Goal: Check status: Check status

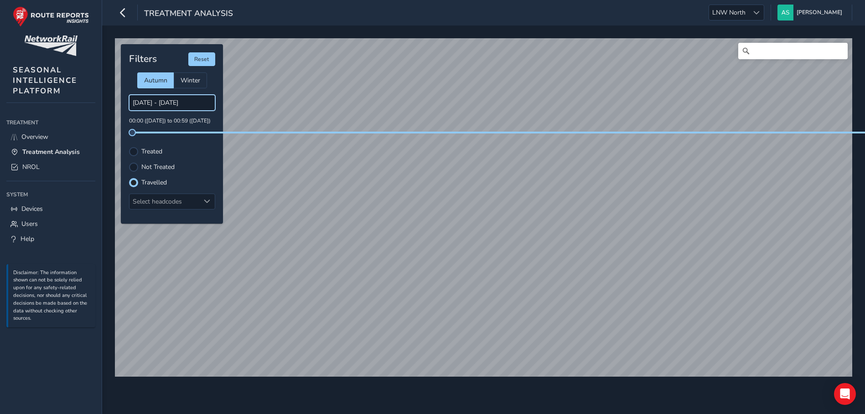
click at [203, 106] on input "[DATE] - [DATE]" at bounding box center [172, 103] width 86 height 16
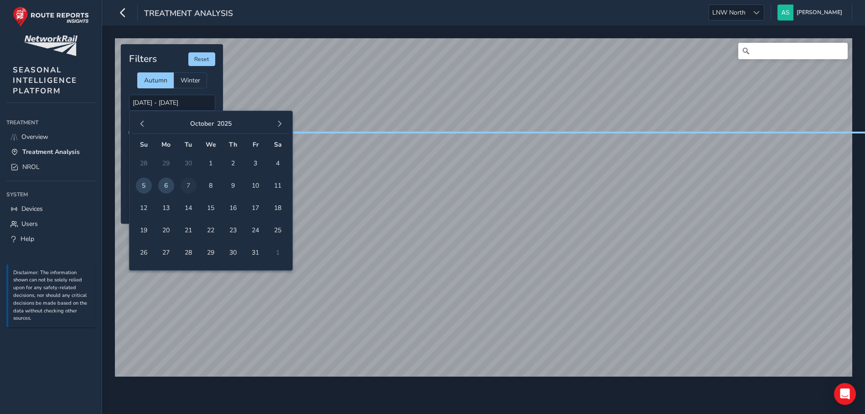
click at [189, 184] on span "7" at bounding box center [188, 186] width 16 height 16
click at [165, 185] on span "6" at bounding box center [166, 186] width 16 height 16
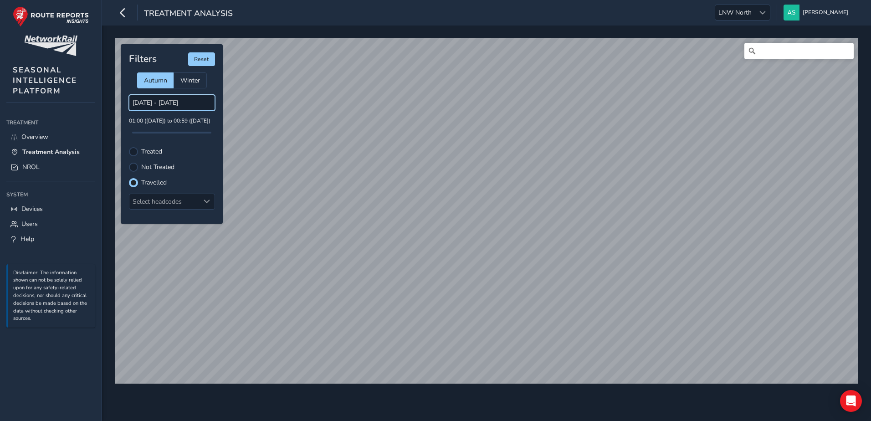
click at [160, 102] on input "[DATE] - [DATE]" at bounding box center [172, 103] width 86 height 16
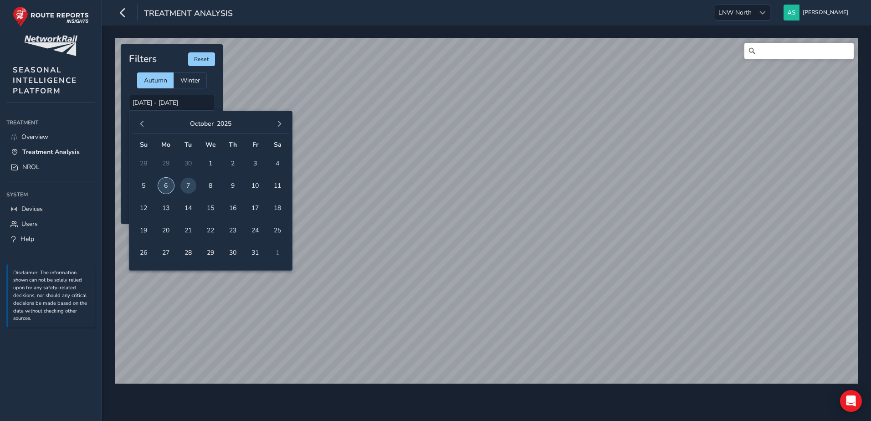
click at [164, 186] on span "6" at bounding box center [166, 186] width 16 height 16
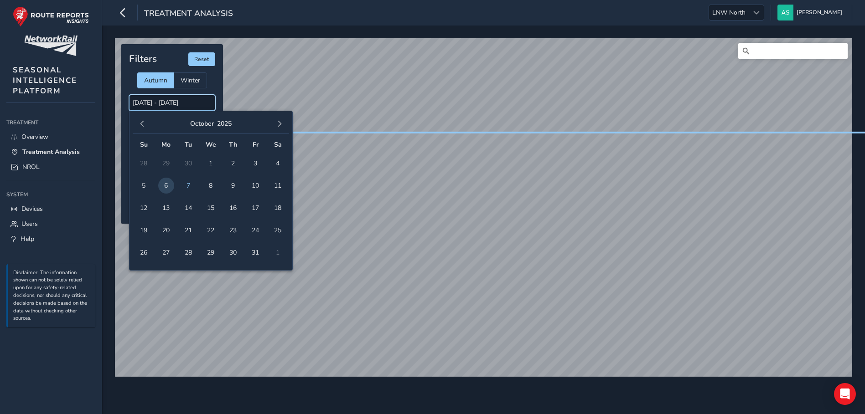
click at [186, 106] on input "[DATE] - [DATE]" at bounding box center [172, 103] width 86 height 16
click at [187, 189] on span "7" at bounding box center [188, 186] width 16 height 16
click at [186, 103] on input "[DATE] - [DATE]" at bounding box center [172, 103] width 86 height 16
click at [190, 191] on span "7" at bounding box center [188, 186] width 16 height 16
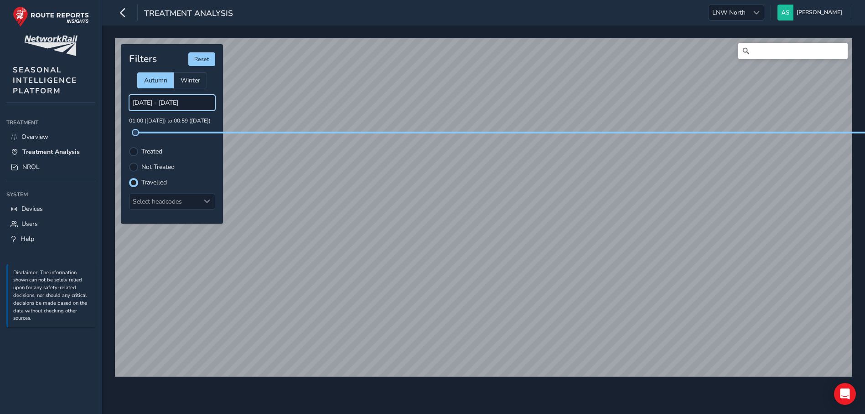
click at [164, 108] on input "[DATE] - [DATE]" at bounding box center [172, 103] width 86 height 16
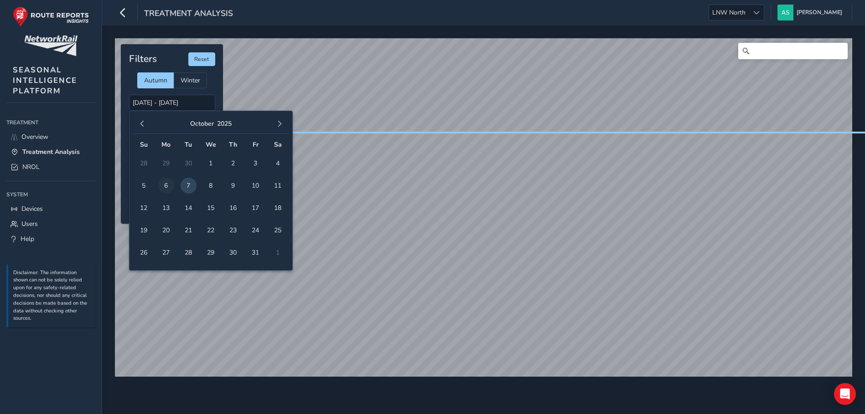
click at [165, 190] on span "6" at bounding box center [166, 186] width 16 height 16
click at [168, 187] on span "6" at bounding box center [166, 186] width 16 height 16
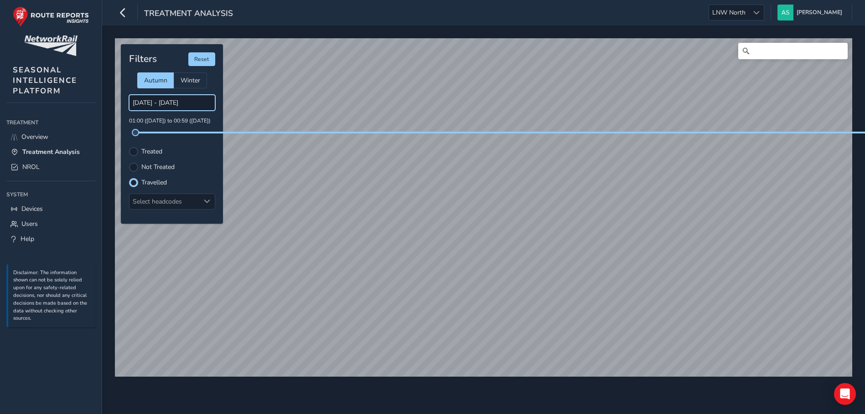
click at [175, 104] on input "[DATE] - [DATE]" at bounding box center [172, 103] width 86 height 16
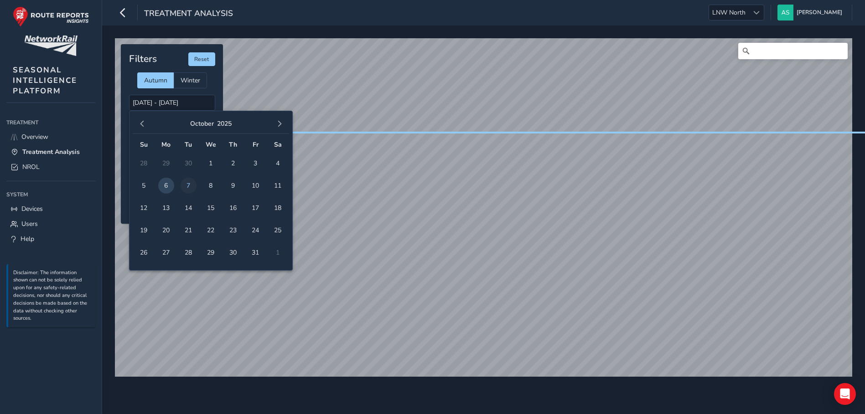
click at [189, 181] on span "7" at bounding box center [188, 186] width 16 height 16
click at [190, 185] on span "7" at bounding box center [188, 186] width 16 height 16
type input "[DATE] - [DATE]"
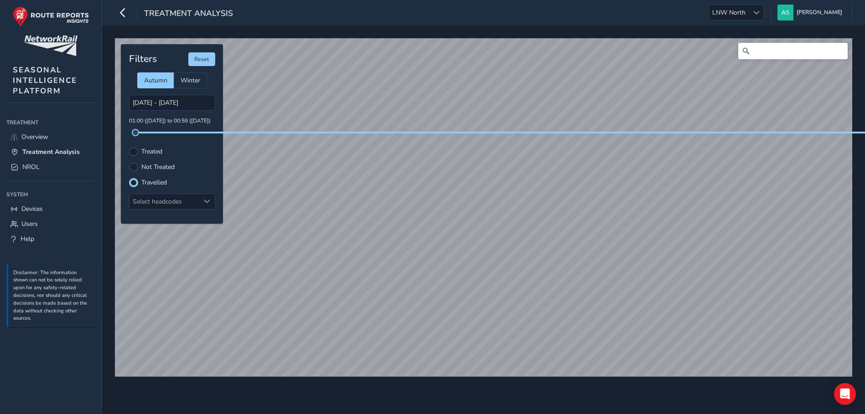
click at [177, 121] on p "01:00 ([DATE]) to 00:59 ([DATE])" at bounding box center [172, 121] width 86 height 8
click at [763, 10] on div at bounding box center [755, 12] width 15 height 15
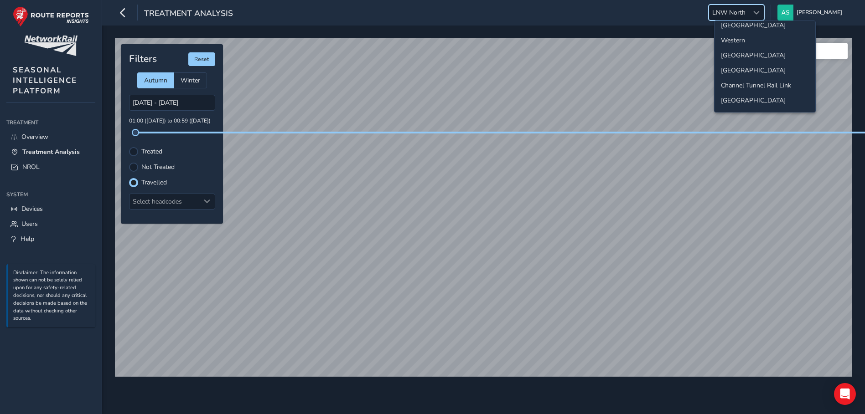
scroll to position [91, 0]
click at [736, 45] on li "[GEOGRAPHIC_DATA]" at bounding box center [764, 45] width 101 height 15
